Goal: Transaction & Acquisition: Subscribe to service/newsletter

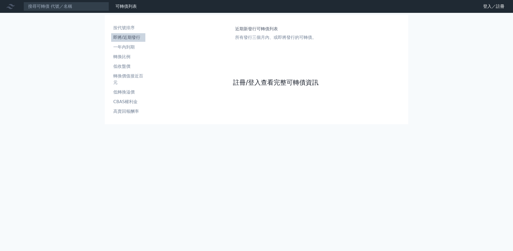
click at [249, 87] on link "註冊/登入查看完整可轉債資訊" at bounding box center [276, 82] width 86 height 9
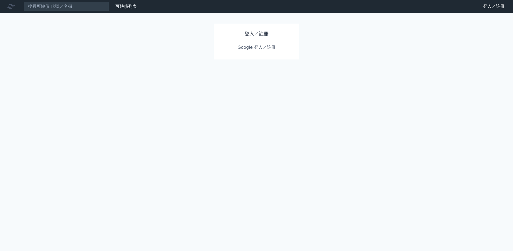
click at [267, 49] on link "Google 登入／註冊" at bounding box center [257, 47] width 56 height 11
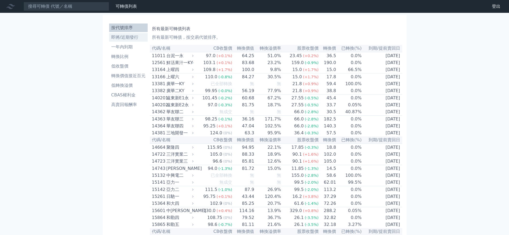
click at [117, 34] on li "即將/近期發行" at bounding box center [128, 37] width 39 height 6
